Goal: Find specific page/section: Find specific page/section

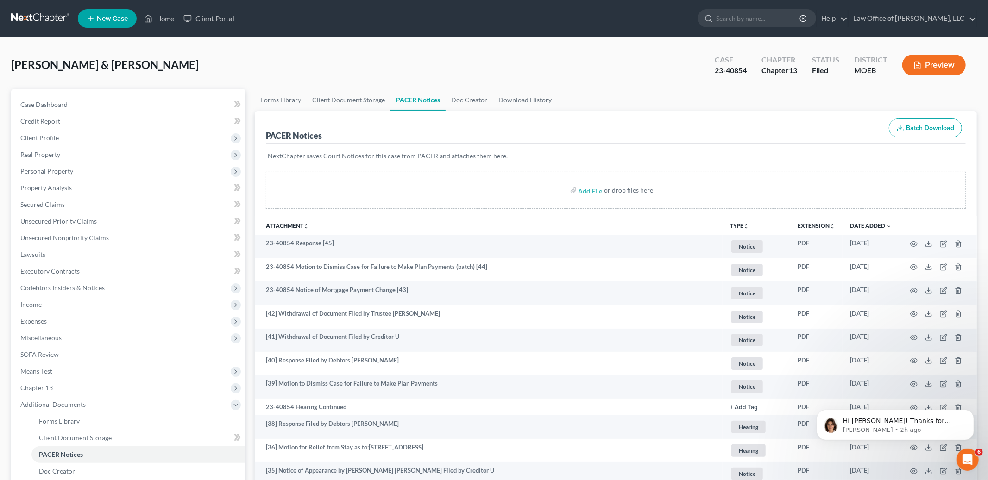
scroll to position [288, 0]
click at [162, 19] on link "Home" at bounding box center [158, 18] width 39 height 17
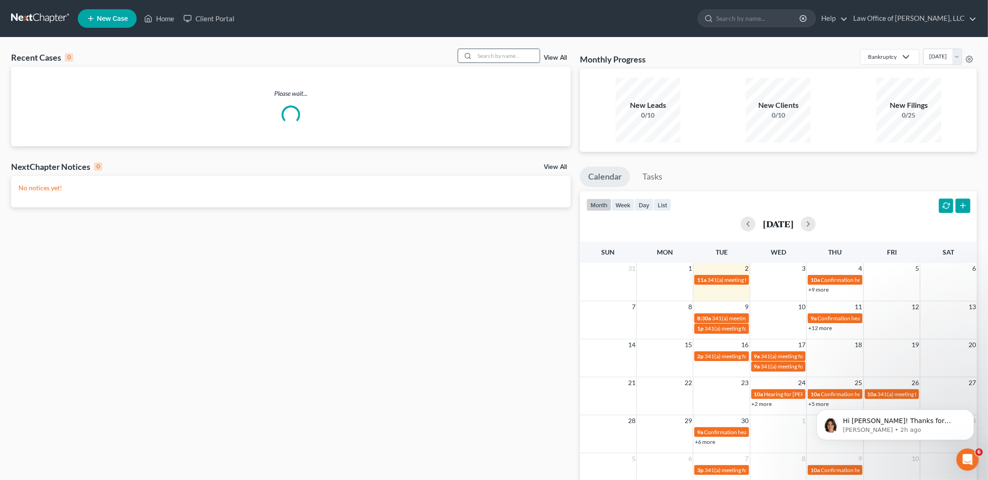
click at [508, 58] on input "search" at bounding box center [507, 55] width 65 height 13
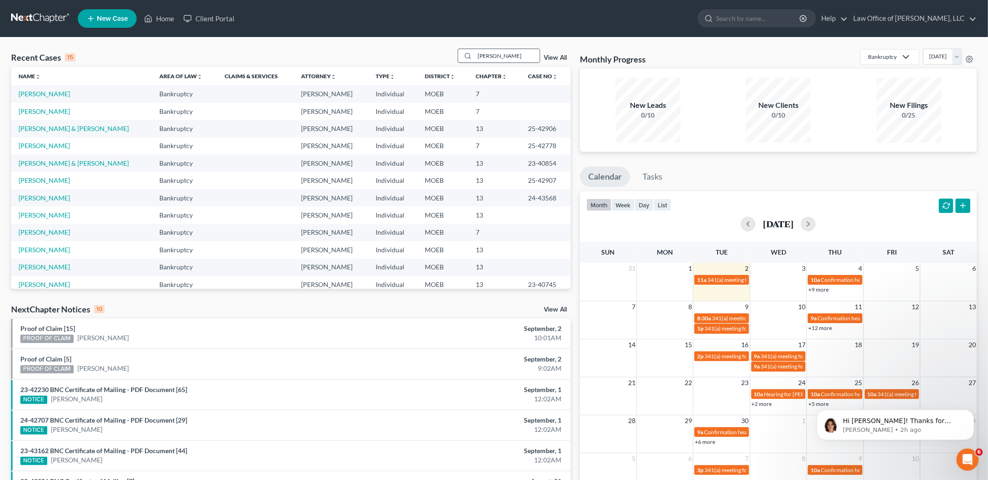
type input "[PERSON_NAME]"
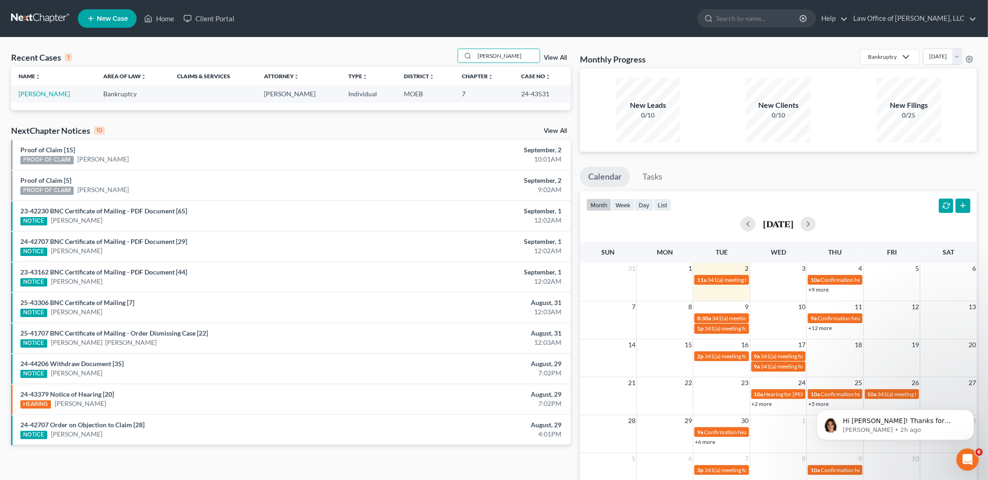
click at [55, 95] on td "[PERSON_NAME]" at bounding box center [53, 93] width 85 height 17
click at [33, 94] on link "[PERSON_NAME]" at bounding box center [44, 94] width 51 height 8
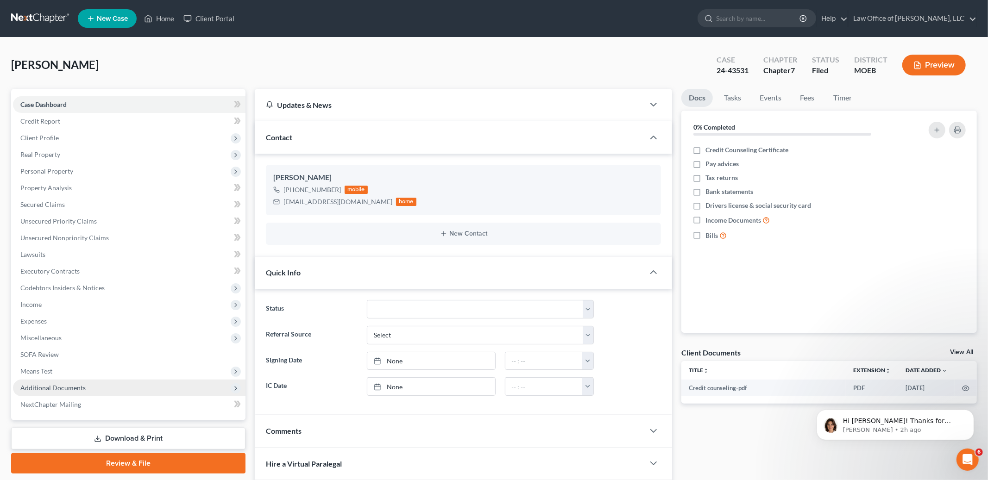
click at [48, 386] on span "Additional Documents" at bounding box center [52, 388] width 65 height 8
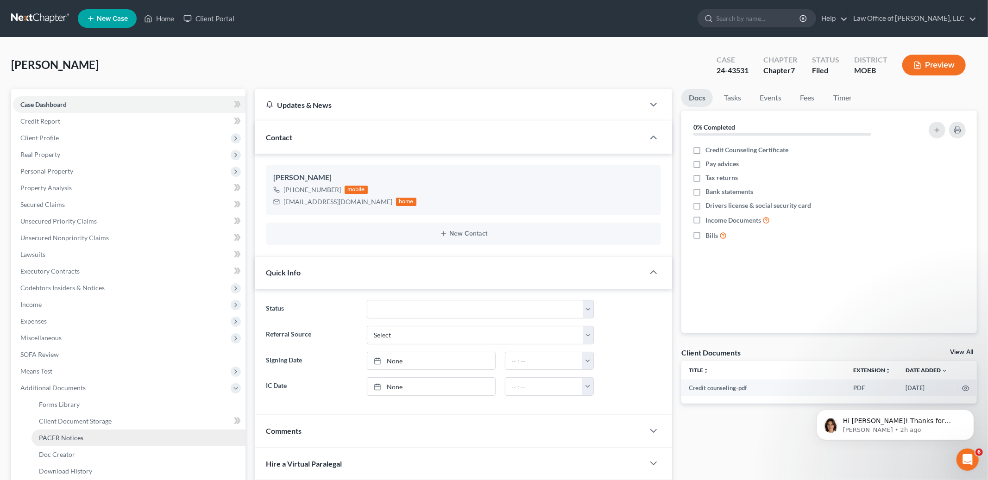
click at [77, 437] on span "PACER Notices" at bounding box center [61, 438] width 44 height 8
